Goal: Task Accomplishment & Management: Manage account settings

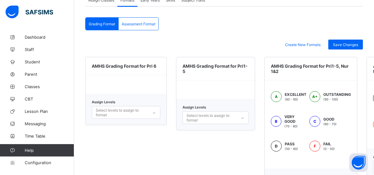
scroll to position [126, 0]
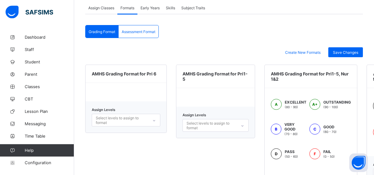
click at [172, 7] on span "Skills" at bounding box center [170, 8] width 9 height 5
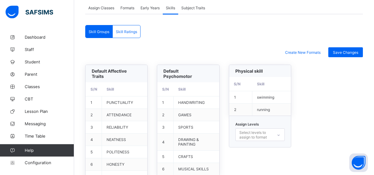
click at [140, 68] on div "Default Affective Traits" at bounding box center [117, 73] width 62 height 17
click at [249, 133] on div "Select levels to assign to format" at bounding box center [260, 134] width 49 height 13
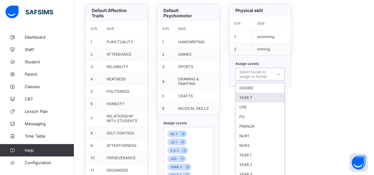
scroll to position [190, 0]
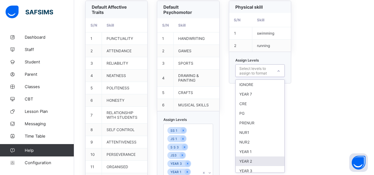
click at [254, 159] on div "YEAR 2" at bounding box center [260, 161] width 49 height 10
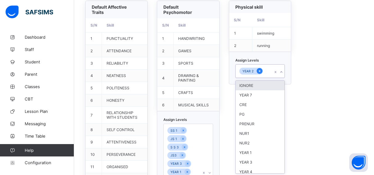
click at [261, 70] on icon at bounding box center [259, 71] width 3 height 4
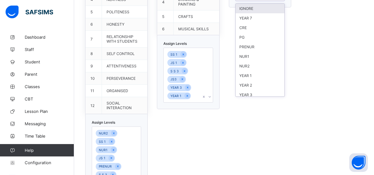
scroll to position [269, 0]
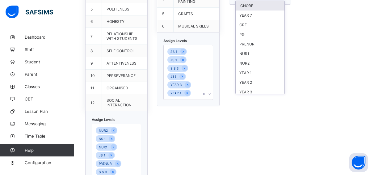
click at [212, 89] on div "Assign Levels SS 1 JS 1 S S 3 JS3 YEAR 3 YEAR 1" at bounding box center [188, 69] width 62 height 74
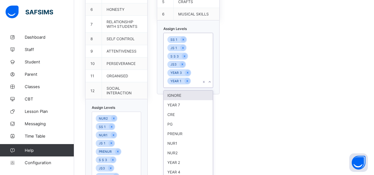
scroll to position [287, 0]
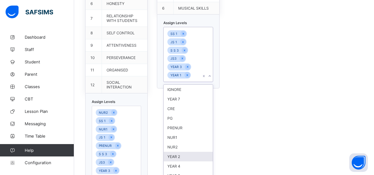
click at [186, 152] on div "YEAR 2" at bounding box center [188, 157] width 49 height 10
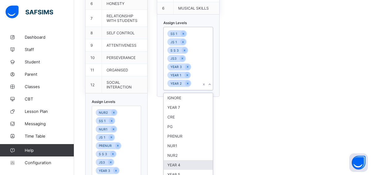
click at [185, 160] on div "YEAR 4" at bounding box center [188, 165] width 49 height 10
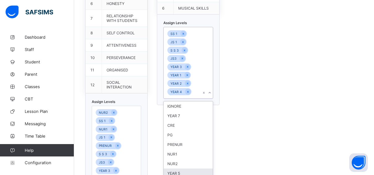
click at [184, 169] on div "YEAR 5" at bounding box center [188, 174] width 49 height 10
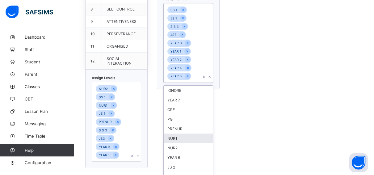
scroll to position [316, 0]
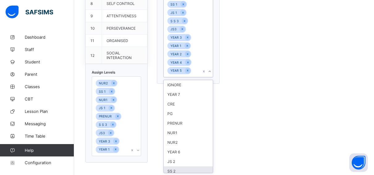
click at [139, 150] on div "NUR2 SS 1 NUR1 JS 1 PRENUR S S 3 JS3 YEAR 3 YEAR 1" at bounding box center [116, 116] width 49 height 80
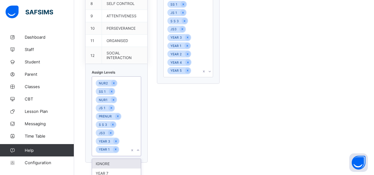
scroll to position [393, 0]
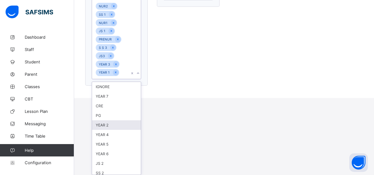
click at [114, 127] on div "YEAR 2" at bounding box center [116, 125] width 49 height 10
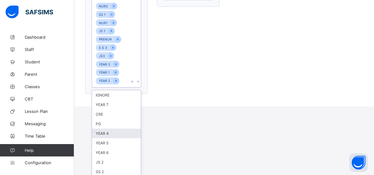
click at [112, 131] on div "YEAR 4" at bounding box center [116, 134] width 49 height 10
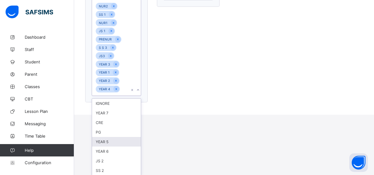
click at [109, 141] on div "YEAR 5" at bounding box center [116, 142] width 49 height 10
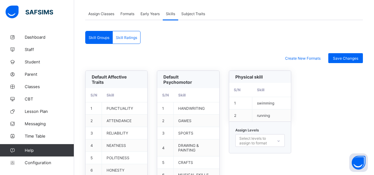
scroll to position [114, 0]
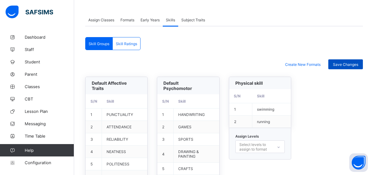
click at [359, 62] on span "Save Changes" at bounding box center [345, 64] width 25 height 5
click at [129, 42] on span "Skill Ratings" at bounding box center [126, 43] width 21 height 5
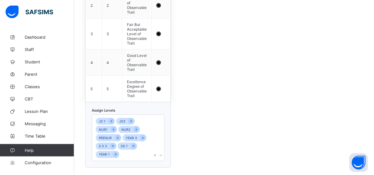
scroll to position [252, 0]
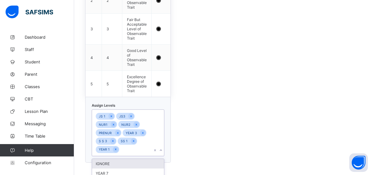
click at [161, 149] on div "option IGNORE focused, 1 of 10. 10 results available. Use Up and Down to choose…" at bounding box center [128, 132] width 73 height 47
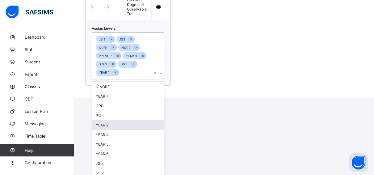
click at [117, 125] on div "YEAR 2" at bounding box center [128, 125] width 72 height 10
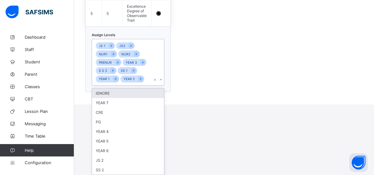
scroll to position [322, 0]
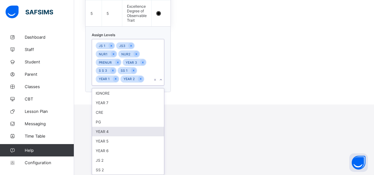
click at [112, 132] on div "YEAR 4" at bounding box center [128, 132] width 72 height 10
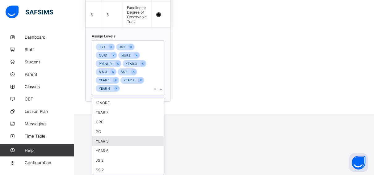
click at [112, 140] on div "YEAR 5" at bounding box center [128, 141] width 72 height 10
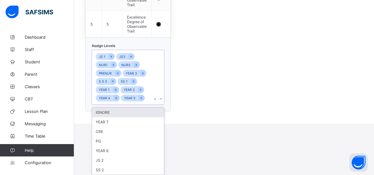
scroll to position [311, 0]
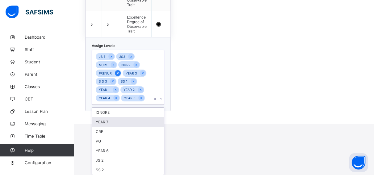
click at [117, 72] on icon at bounding box center [117, 73] width 3 height 4
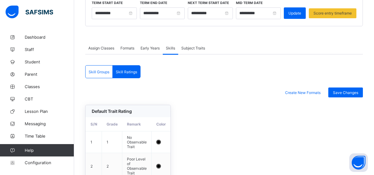
scroll to position [85, 0]
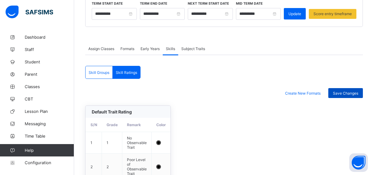
click at [356, 90] on div "Save Changes" at bounding box center [346, 93] width 35 height 10
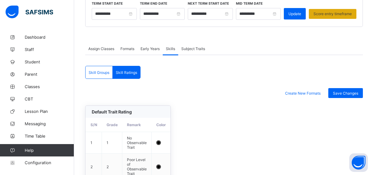
click at [351, 11] on div "Score entry timeframe" at bounding box center [333, 14] width 48 height 10
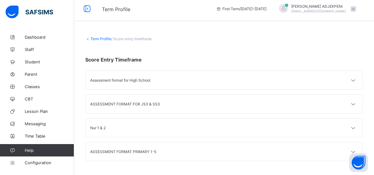
scroll to position [4, 0]
click at [357, 81] on icon at bounding box center [353, 80] width 7 height 6
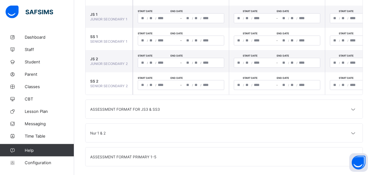
scroll to position [141, 0]
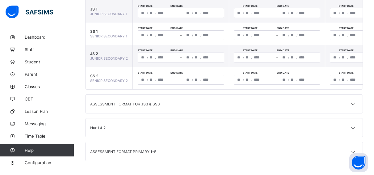
click at [279, 129] on div "Nur 1 & 2" at bounding box center [224, 127] width 277 height 19
click at [356, 127] on icon at bounding box center [353, 128] width 7 height 6
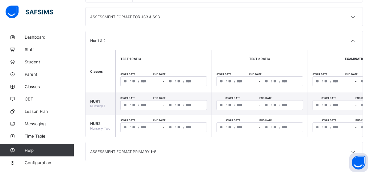
scroll to position [233, 0]
click at [130, 79] on span "/" at bounding box center [130, 81] width 1 height 4
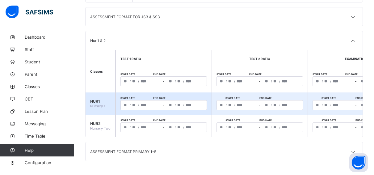
click at [121, 100] on div "/ /" at bounding box center [141, 104] width 41 height 9
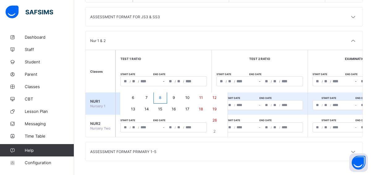
click at [154, 92] on button "8" at bounding box center [161, 98] width 14 height 12
type input "**********"
type input "**"
type input "*"
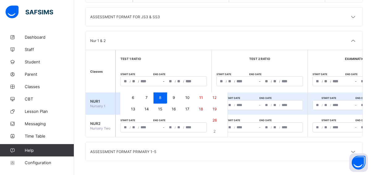
type input "****"
type input "**********"
type input "**"
type input "*"
type input "****"
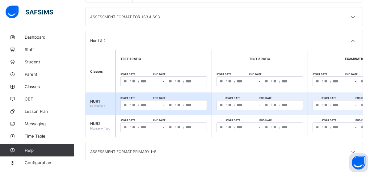
click at [166, 100] on div "**********" at bounding box center [186, 104] width 41 height 9
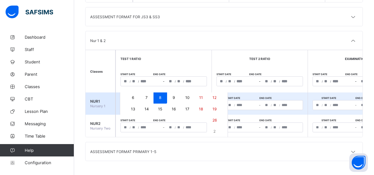
click at [213, 118] on abbr "26" at bounding box center [215, 120] width 4 height 5
click at [212, 115] on td "Start date End date / / – / /" at bounding box center [260, 126] width 96 height 22
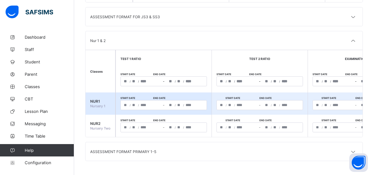
type input "**********"
type input "**"
type input "**********"
type input "**"
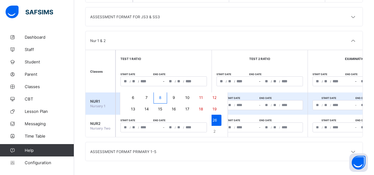
click at [140, 100] on input "****" at bounding box center [145, 104] width 10 height 9
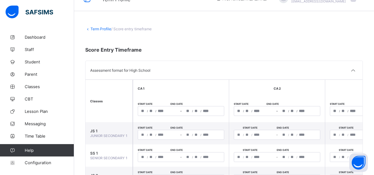
scroll to position [0, 0]
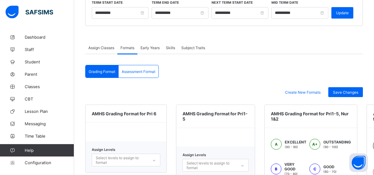
scroll to position [126, 0]
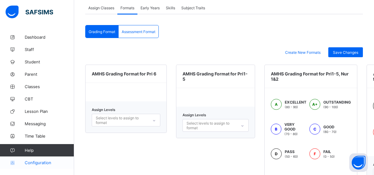
click at [41, 163] on span "Configuration" at bounding box center [49, 162] width 49 height 5
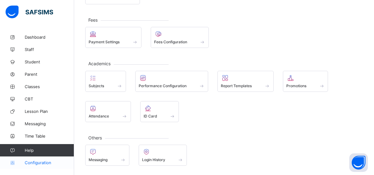
scroll to position [97, 0]
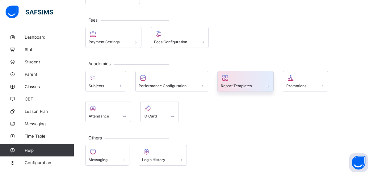
click at [237, 78] on div at bounding box center [245, 77] width 49 height 7
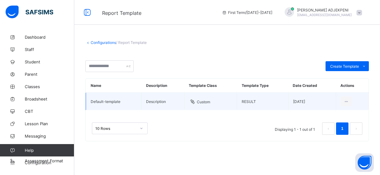
click at [216, 94] on td "Custom" at bounding box center [210, 102] width 53 height 18
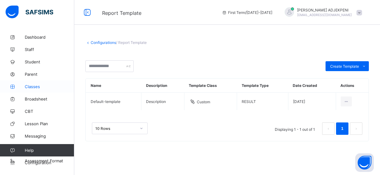
click at [36, 85] on span "Classes" at bounding box center [49, 86] width 49 height 5
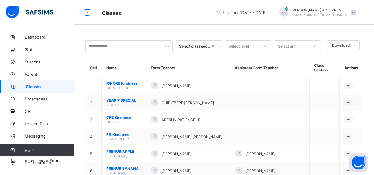
click at [260, 45] on div "Select level" at bounding box center [243, 46] width 34 height 9
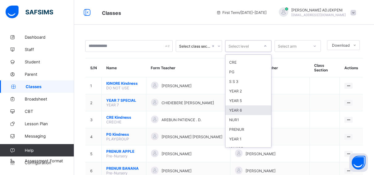
scroll to position [89, 0]
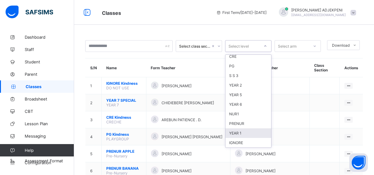
click at [254, 131] on div "YEAR 1" at bounding box center [249, 133] width 46 height 10
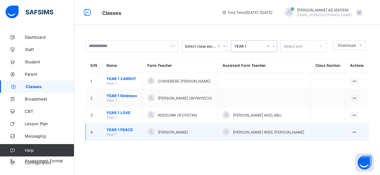
click at [126, 127] on span "YEAR 1 PEACE" at bounding box center [121, 129] width 31 height 5
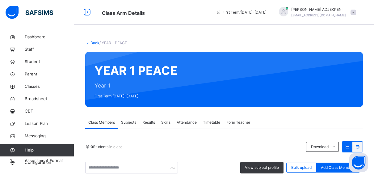
click at [91, 43] on link "Back" at bounding box center [95, 43] width 9 height 5
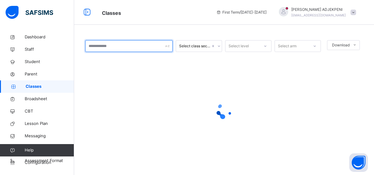
click at [98, 47] on input "text" at bounding box center [129, 46] width 88 height 12
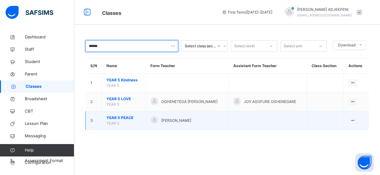
type input "******"
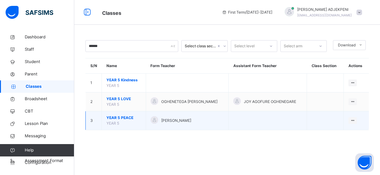
click at [182, 118] on span "[PERSON_NAME]" at bounding box center [176, 121] width 30 height 6
click at [121, 117] on span "YEAR 5 PEACE" at bounding box center [123, 118] width 35 height 6
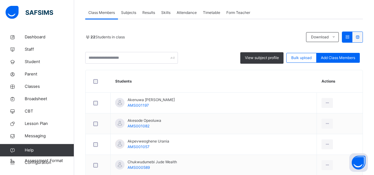
scroll to position [110, 0]
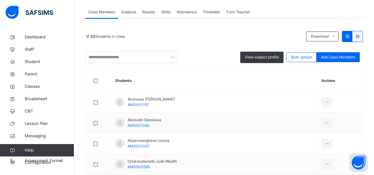
click at [130, 13] on span "Subjects" at bounding box center [128, 12] width 15 height 6
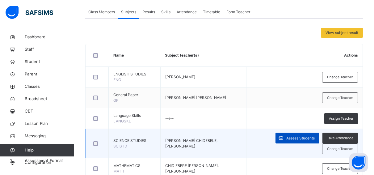
click at [291, 138] on span "Assess Students" at bounding box center [301, 138] width 28 height 6
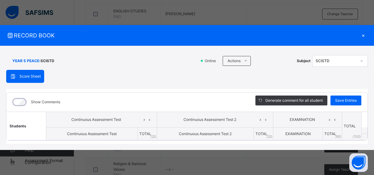
scroll to position [189, 0]
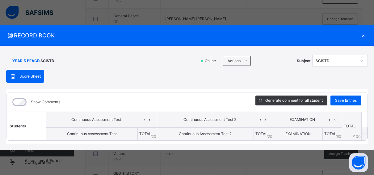
click at [113, 118] on span "Continuous Assessment Test" at bounding box center [96, 120] width 91 height 6
click at [33, 127] on th "Students" at bounding box center [26, 126] width 40 height 29
click at [21, 127] on span "Students" at bounding box center [18, 126] width 17 height 5
click at [30, 76] on span "Score Sheet" at bounding box center [29, 77] width 21 height 6
click at [10, 75] on icon at bounding box center [13, 76] width 7 height 6
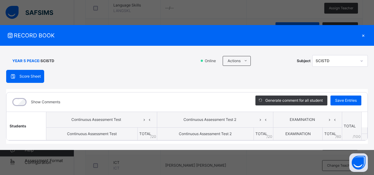
scroll to position [237, 0]
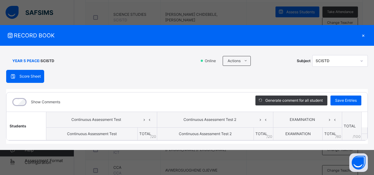
click at [152, 134] on th "TOTAL / 20" at bounding box center [147, 133] width 19 height 13
click at [145, 119] on icon at bounding box center [144, 119] width 5 height 9
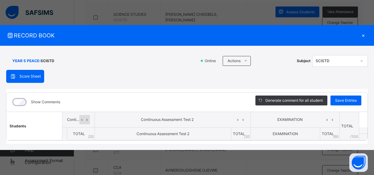
click at [83, 118] on icon at bounding box center [81, 119] width 5 height 9
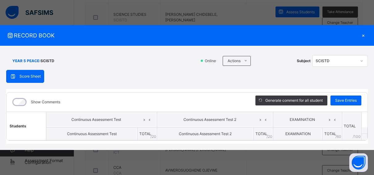
click at [84, 119] on span "Continuous Assessment Test" at bounding box center [96, 120] width 91 height 6
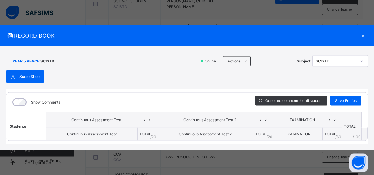
scroll to position [252, 0]
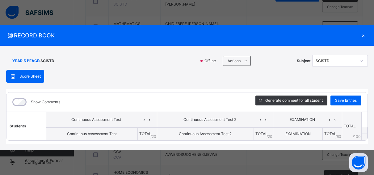
click at [363, 60] on icon at bounding box center [362, 61] width 4 height 6
click at [352, 75] on div "SCISTD" at bounding box center [340, 75] width 55 height 11
click at [363, 35] on div "×" at bounding box center [363, 35] width 9 height 8
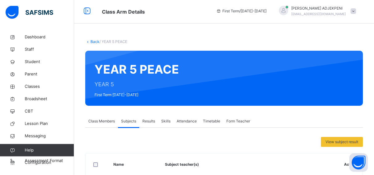
scroll to position [0, 0]
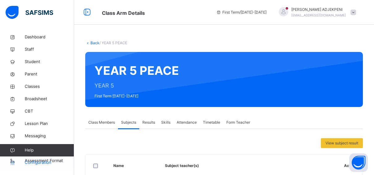
click at [55, 158] on link "Configuration" at bounding box center [37, 162] width 74 height 12
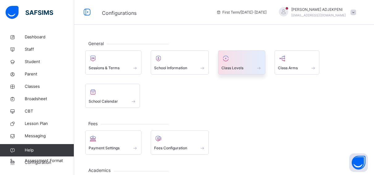
click at [222, 70] on span "Class Levels" at bounding box center [233, 68] width 22 height 6
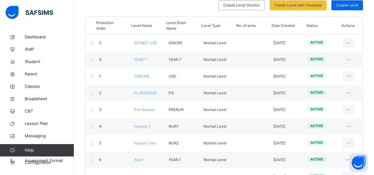
scroll to position [63, 0]
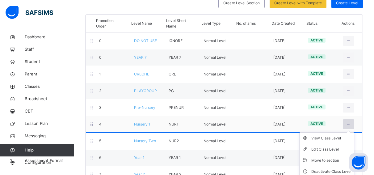
click at [352, 125] on icon at bounding box center [348, 125] width 5 height 6
click at [352, 123] on icon at bounding box center [348, 125] width 5 height 6
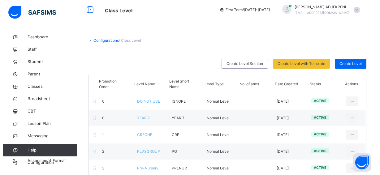
scroll to position [0, 0]
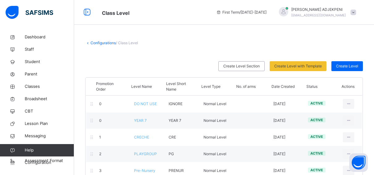
click at [105, 42] on link "Configurations" at bounding box center [103, 43] width 25 height 5
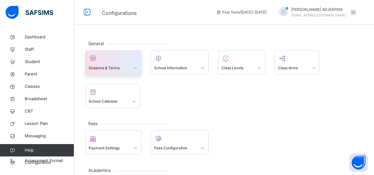
click at [120, 66] on div "Sessions & Terms" at bounding box center [113, 68] width 49 height 6
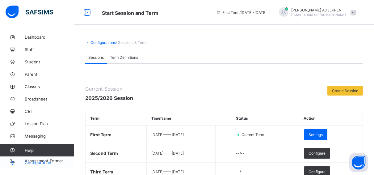
click at [35, 160] on link "Configuration" at bounding box center [37, 162] width 74 height 12
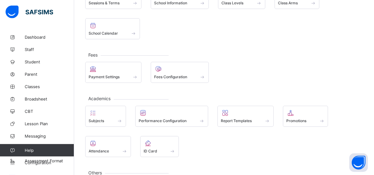
scroll to position [63, 0]
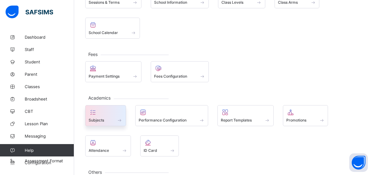
click at [102, 113] on div at bounding box center [106, 112] width 34 height 7
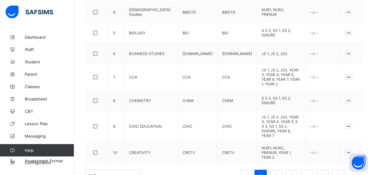
scroll to position [257, 0]
click at [279, 171] on link "2" at bounding box center [276, 175] width 6 height 8
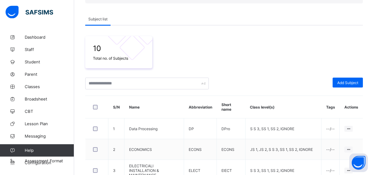
scroll to position [77, 0]
click at [28, 161] on span "Configuration" at bounding box center [49, 162] width 49 height 5
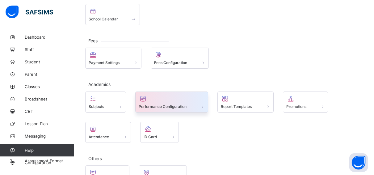
click at [157, 102] on div at bounding box center [172, 98] width 66 height 7
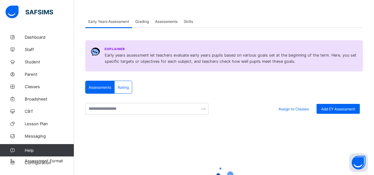
scroll to position [29, 0]
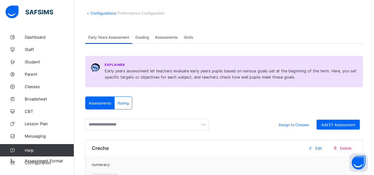
click at [188, 36] on span "Skills" at bounding box center [188, 37] width 9 height 5
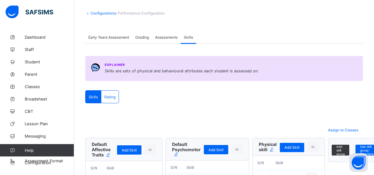
click at [169, 35] on span "Assessments" at bounding box center [166, 37] width 23 height 5
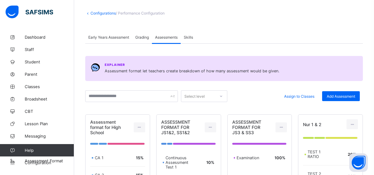
click at [221, 95] on div at bounding box center [221, 96] width 11 height 10
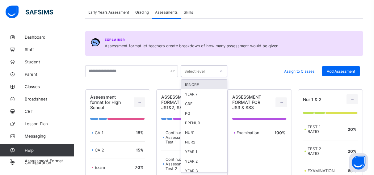
scroll to position [55, 0]
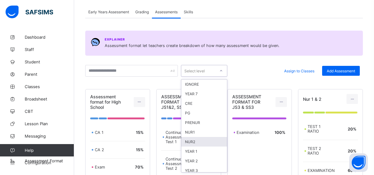
click at [201, 140] on div "NUR2" at bounding box center [204, 142] width 46 height 10
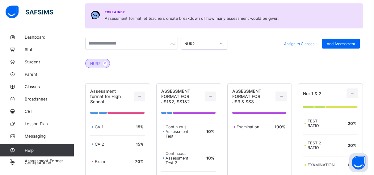
scroll to position [70, 0]
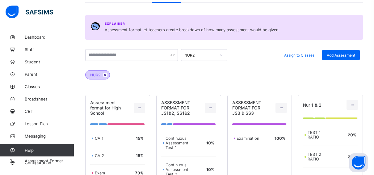
click at [105, 74] on icon at bounding box center [105, 75] width 5 height 4
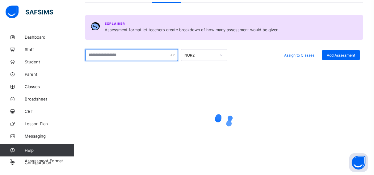
click at [149, 57] on input "text" at bounding box center [131, 55] width 93 height 12
click at [111, 54] on input "********" at bounding box center [131, 55] width 93 height 12
type input "**********"
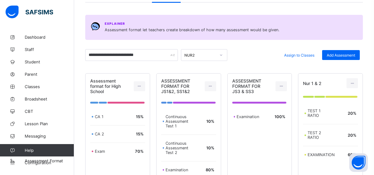
click at [277, 55] on div "Assign to Classes Add Assessment" at bounding box center [296, 55] width 130 height 12
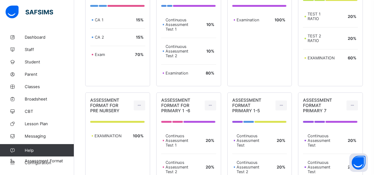
scroll to position [176, 0]
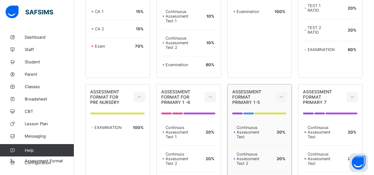
click at [278, 104] on div "ASSESSMENT FORMAT PRIMARY 1-5" at bounding box center [260, 97] width 55 height 16
click at [284, 95] on icon at bounding box center [281, 97] width 5 height 5
click at [261, 92] on span "ASSESSMENT FORMAT PRIMARY 1-5" at bounding box center [247, 97] width 29 height 16
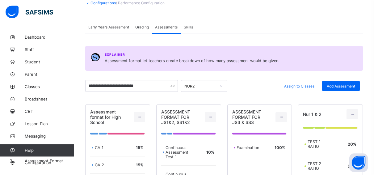
scroll to position [39, 0]
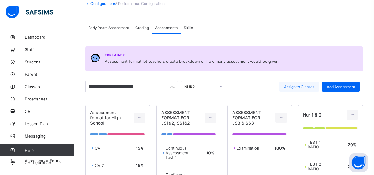
click at [308, 85] on span "Assign to Classes" at bounding box center [299, 86] width 30 height 5
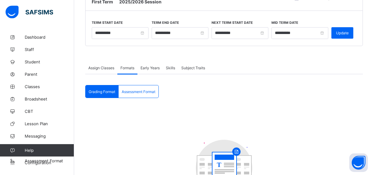
scroll to position [64, 0]
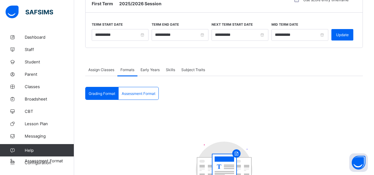
click at [103, 69] on span "Assign Classes" at bounding box center [101, 69] width 26 height 5
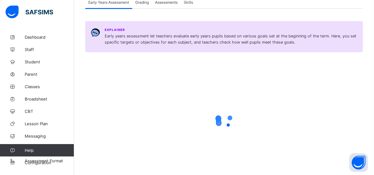
scroll to position [39, 0]
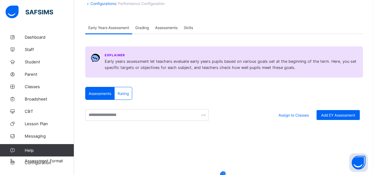
click at [164, 28] on span "Assessments" at bounding box center [166, 27] width 23 height 5
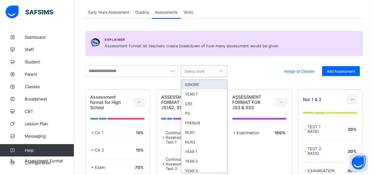
scroll to position [55, 0]
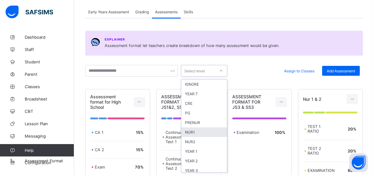
click at [199, 132] on div "NUR1" at bounding box center [204, 132] width 46 height 10
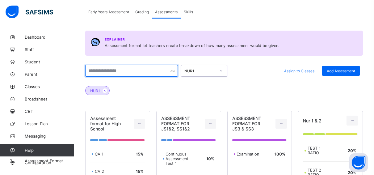
click at [148, 73] on input "text" at bounding box center [131, 71] width 93 height 12
type input "*"
click at [131, 69] on input "text" at bounding box center [131, 71] width 93 height 12
click at [118, 70] on input "text" at bounding box center [131, 71] width 93 height 12
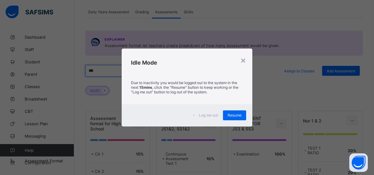
type input "***"
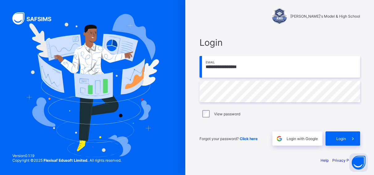
scroll to position [4, 0]
click at [277, 118] on div "View password" at bounding box center [280, 113] width 161 height 13
click at [344, 135] on div "Login" at bounding box center [343, 138] width 35 height 14
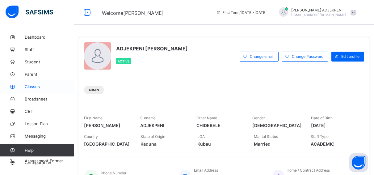
click at [26, 88] on span "Classes" at bounding box center [49, 86] width 49 height 5
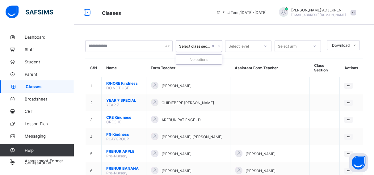
click at [191, 44] on div "Select class section" at bounding box center [195, 46] width 32 height 5
click at [221, 46] on icon at bounding box center [219, 46] width 4 height 6
click at [243, 46] on div "Select level" at bounding box center [239, 46] width 20 height 12
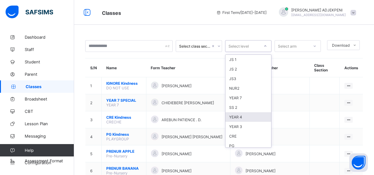
click at [242, 117] on div "YEAR 4" at bounding box center [249, 117] width 46 height 10
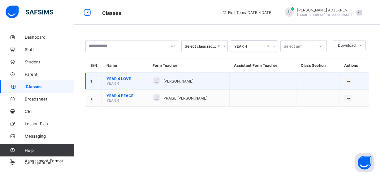
click at [134, 80] on span "YEAR 4 LOVE" at bounding box center [124, 78] width 37 height 5
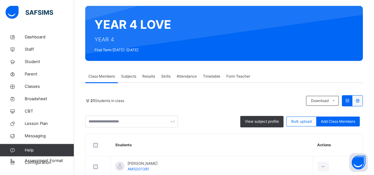
scroll to position [63, 0]
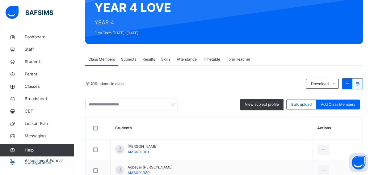
click at [39, 162] on span "Configuration" at bounding box center [49, 163] width 49 height 6
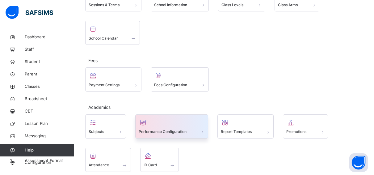
click at [149, 125] on div at bounding box center [172, 122] width 66 height 9
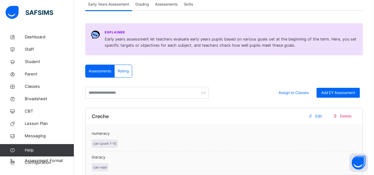
click at [169, 5] on span "Assessments" at bounding box center [166, 5] width 23 height 6
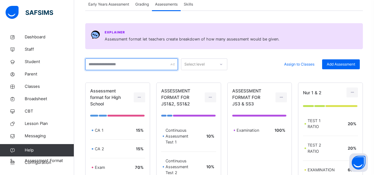
click at [162, 65] on input "text" at bounding box center [131, 64] width 93 height 12
click at [113, 64] on input "********" at bounding box center [131, 64] width 93 height 12
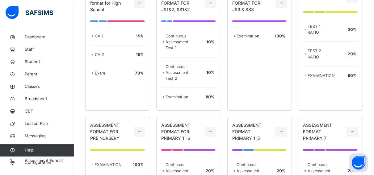
scroll to position [158, 0]
type input "**********"
click at [252, 137] on span "ASSESSMENT FORMAT PRIMARY 1-5" at bounding box center [247, 131] width 29 height 18
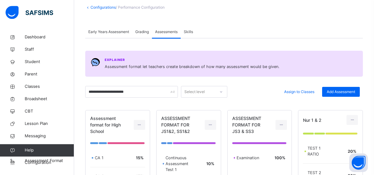
scroll to position [32, 0]
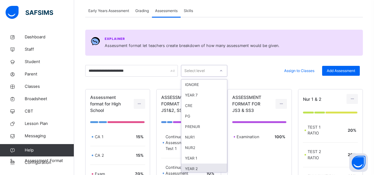
scroll to position [14, 0]
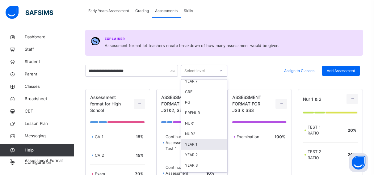
click at [199, 144] on div "YEAR 1" at bounding box center [204, 144] width 46 height 11
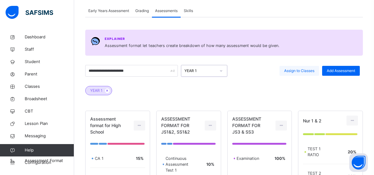
click at [296, 67] on div "Assign to Classes" at bounding box center [300, 71] width 40 height 10
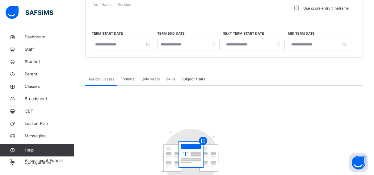
type input "**********"
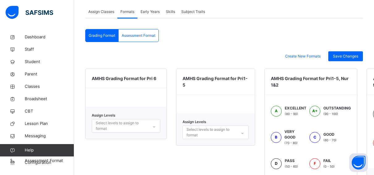
scroll to position [131, 0]
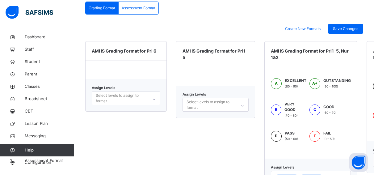
drag, startPoint x: 378, startPoint y: 170, endPoint x: 375, endPoint y: 173, distance: 3.9
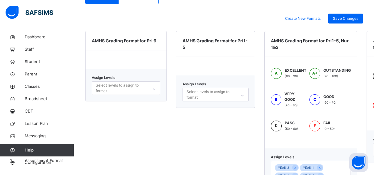
scroll to position [152, 0]
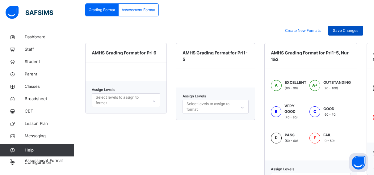
click at [343, 28] on span "Save Changes" at bounding box center [345, 31] width 25 height 6
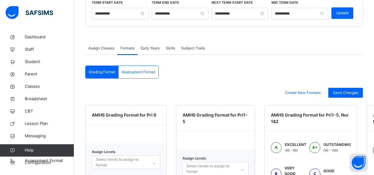
scroll to position [89, 0]
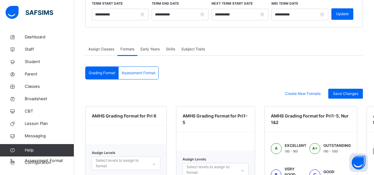
click at [137, 71] on span "Assessment Format" at bounding box center [139, 73] width 34 height 6
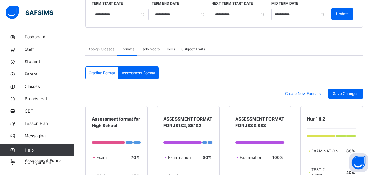
click at [100, 49] on span "Assign Classes" at bounding box center [101, 49] width 26 height 6
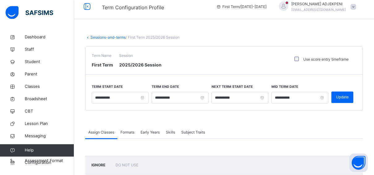
scroll to position [0, 0]
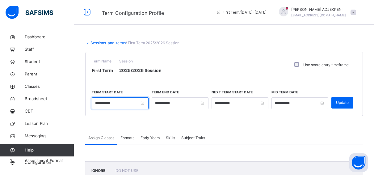
click at [143, 103] on input "**********" at bounding box center [120, 103] width 57 height 12
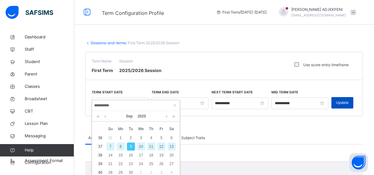
click at [349, 101] on span "Update" at bounding box center [342, 103] width 13 height 6
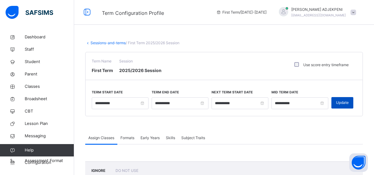
click at [349, 101] on span "Update" at bounding box center [342, 103] width 13 height 6
click at [354, 101] on div "Update" at bounding box center [343, 102] width 22 height 11
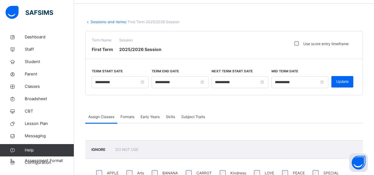
scroll to position [5, 0]
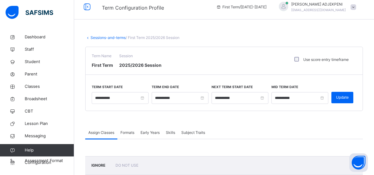
click at [126, 133] on span "Formats" at bounding box center [128, 133] width 14 height 6
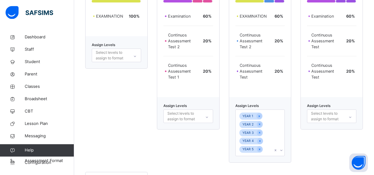
scroll to position [415, 0]
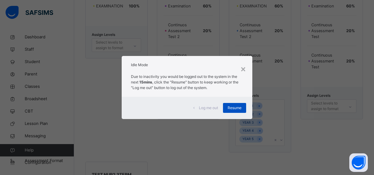
click at [243, 108] on div "Resume" at bounding box center [234, 108] width 23 height 10
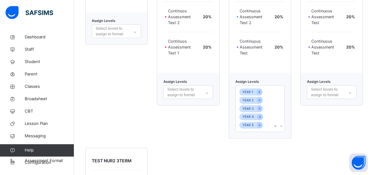
scroll to position [431, 0]
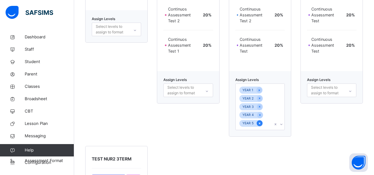
click at [260, 123] on icon at bounding box center [260, 123] width 2 height 2
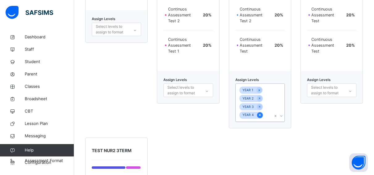
click at [262, 115] on icon at bounding box center [259, 115] width 3 height 4
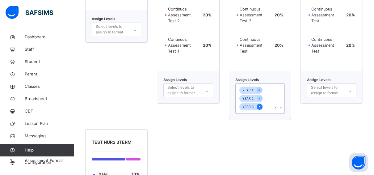
click at [262, 107] on icon at bounding box center [259, 107] width 3 height 4
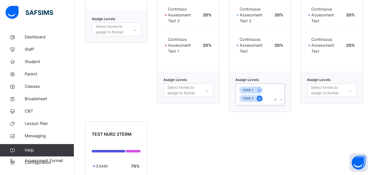
click at [261, 98] on icon at bounding box center [259, 98] width 3 height 4
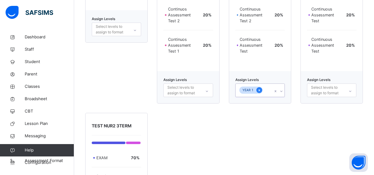
click at [260, 90] on icon at bounding box center [259, 90] width 2 height 2
click at [209, 91] on div "Assign Levels Select levels to assign to format" at bounding box center [188, 87] width 62 height 32
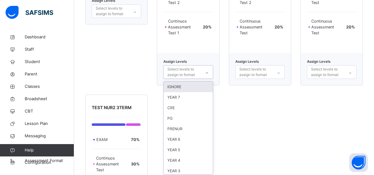
scroll to position [451, 0]
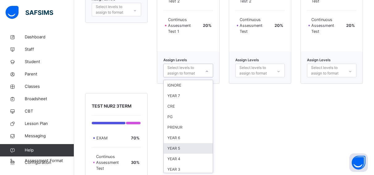
click at [191, 148] on div "YEAR 5" at bounding box center [188, 148] width 49 height 11
click at [189, 147] on div "YEAR 4" at bounding box center [188, 148] width 49 height 11
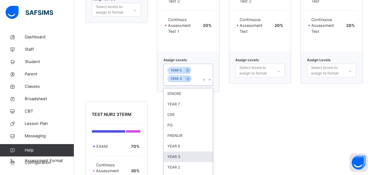
click at [187, 156] on div "YEAR 3" at bounding box center [188, 157] width 49 height 11
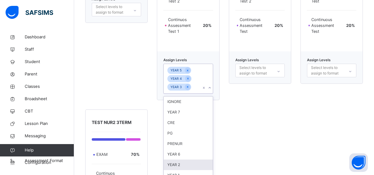
click at [181, 165] on div "YEAR 2" at bounding box center [188, 165] width 49 height 11
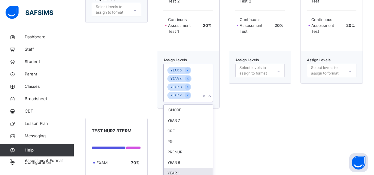
click at [184, 172] on div "YEAR 1" at bounding box center [188, 173] width 49 height 11
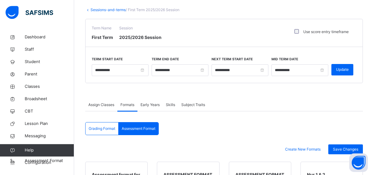
scroll to position [21, 0]
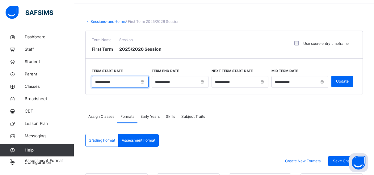
click at [143, 80] on input "**********" at bounding box center [120, 82] width 57 height 12
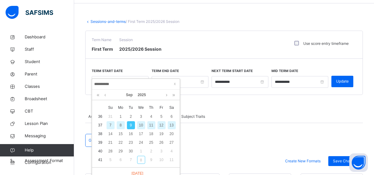
click at [120, 123] on div "8" at bounding box center [121, 125] width 8 height 8
type input "**********"
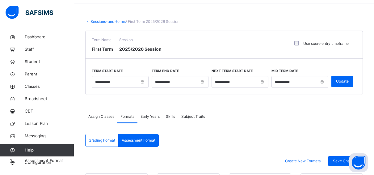
click at [107, 138] on span "Grading Format" at bounding box center [102, 141] width 27 height 6
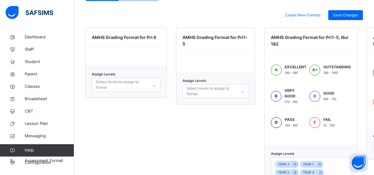
scroll to position [179, 0]
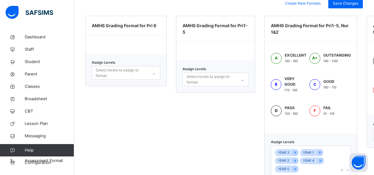
click at [156, 73] on icon at bounding box center [154, 74] width 4 height 6
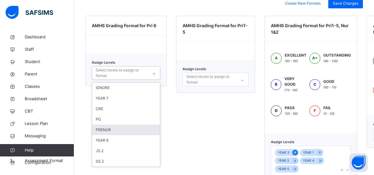
click at [297, 151] on icon at bounding box center [295, 152] width 3 height 4
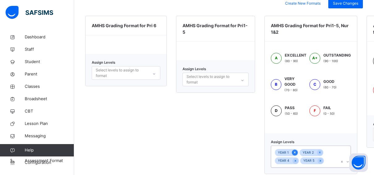
click at [297, 151] on icon at bounding box center [294, 152] width 3 height 4
click at [297, 151] on icon at bounding box center [295, 152] width 3 height 4
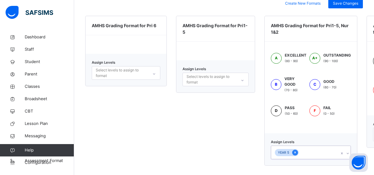
click at [297, 151] on icon at bounding box center [295, 152] width 3 height 4
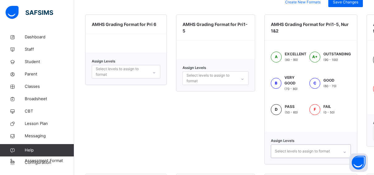
click at [156, 72] on icon at bounding box center [154, 73] width 4 height 6
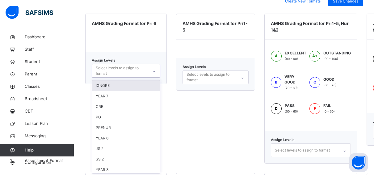
scroll to position [182, 0]
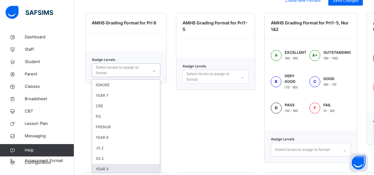
click at [118, 168] on div "YEAR 3" at bounding box center [126, 169] width 68 height 11
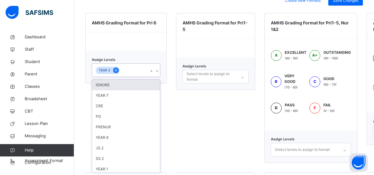
click at [116, 70] on icon at bounding box center [116, 70] width 2 height 2
click at [350, 149] on div "Select levels to assign to format" at bounding box center [311, 150] width 80 height 14
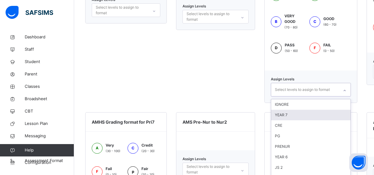
scroll to position [261, 0]
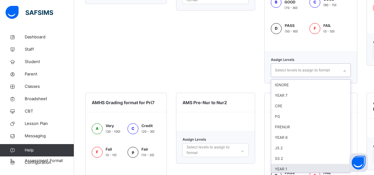
click at [320, 166] on div "YEAR 1" at bounding box center [310, 169] width 79 height 11
click at [313, 168] on div "YEAR 2" at bounding box center [310, 169] width 79 height 11
click at [312, 168] on div "YEAR 4" at bounding box center [310, 169] width 79 height 11
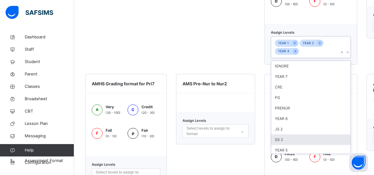
scroll to position [293, 0]
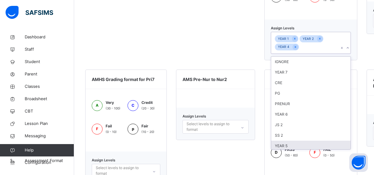
click at [330, 143] on div "YEAR 5" at bounding box center [310, 146] width 79 height 11
click at [329, 143] on div "YEAR 3" at bounding box center [310, 146] width 79 height 11
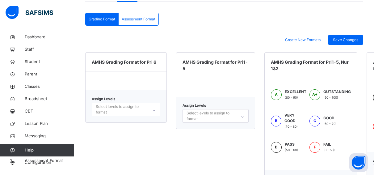
scroll to position [130, 0]
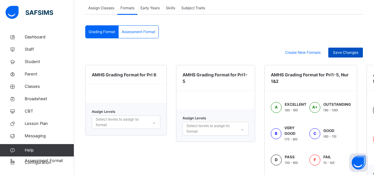
click at [351, 51] on span "Save Changes" at bounding box center [345, 53] width 25 height 6
click at [143, 31] on span "Assessment Format" at bounding box center [139, 32] width 34 height 6
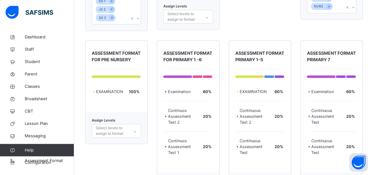
scroll to position [305, 0]
